Goal: Task Accomplishment & Management: Use online tool/utility

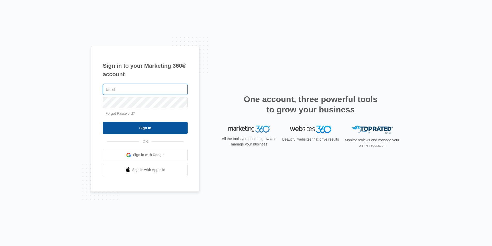
type input "[DOMAIN_NAME][EMAIL_ADDRESS][DOMAIN_NAME]"
click at [164, 131] on input "Sign In" at bounding box center [145, 128] width 85 height 12
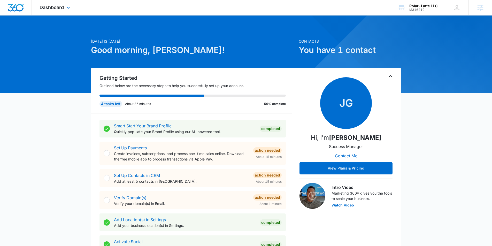
drag, startPoint x: 55, startPoint y: 7, endPoint x: 108, endPoint y: 51, distance: 68.3
click at [55, 7] on span "Dashboard" at bounding box center [52, 7] width 24 height 5
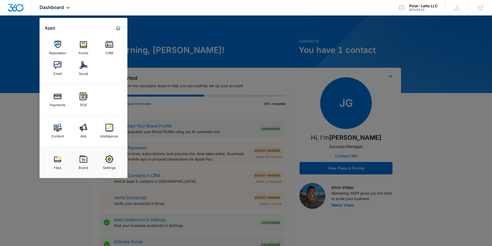
drag, startPoint x: 85, startPoint y: 70, endPoint x: 89, endPoint y: 71, distance: 4.6
click at [85, 70] on div "Social" at bounding box center [83, 72] width 9 height 7
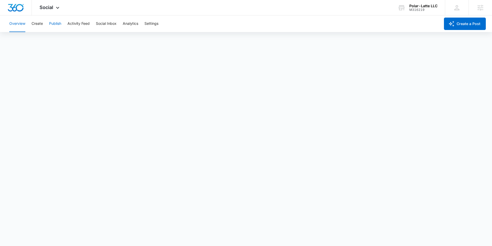
click at [57, 24] on button "Publish" at bounding box center [55, 24] width 12 height 17
